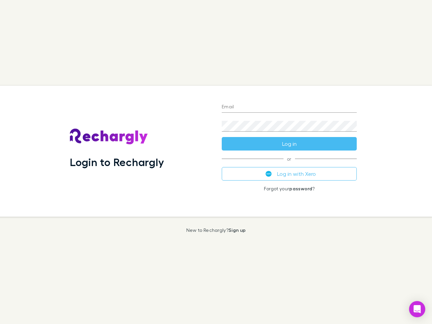
click at [216, 162] on div "Login to Rechargly" at bounding box center [140, 151] width 152 height 131
click at [289, 107] on input "Email" at bounding box center [289, 107] width 135 height 11
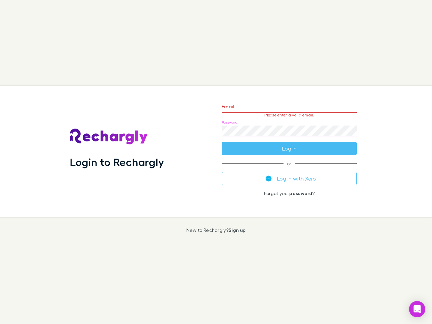
click at [289, 144] on form "Email Please enter a valid email. Password Log in" at bounding box center [289, 126] width 135 height 59
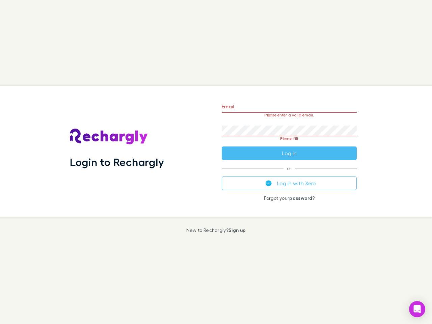
click at [289, 174] on div "Email Please enter a valid email. Password Please fill Log in or Log in with Xe…" at bounding box center [289, 151] width 146 height 131
click at [417, 309] on icon "Open Intercom Messenger" at bounding box center [417, 309] width 7 height 8
